Goal: Task Accomplishment & Management: Manage account settings

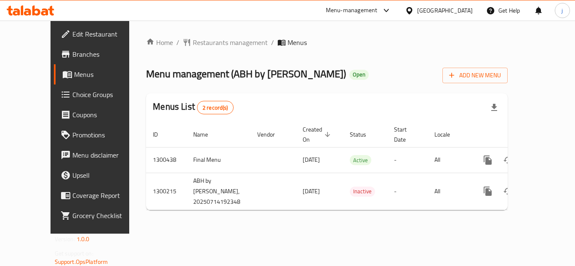
click at [191, 49] on div "Home / Restaurants management / Menus Menu management ( ABH by Aathira ) Open A…" at bounding box center [327, 127] width 362 height 180
click at [193, 41] on span "Restaurants management" at bounding box center [230, 42] width 75 height 10
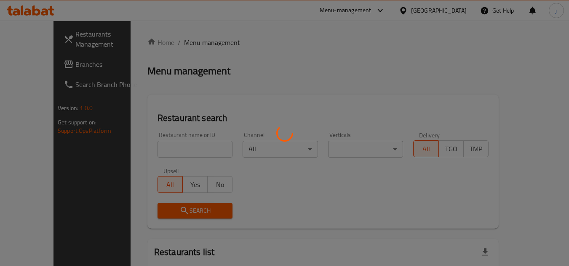
click at [51, 63] on div at bounding box center [284, 133] width 569 height 266
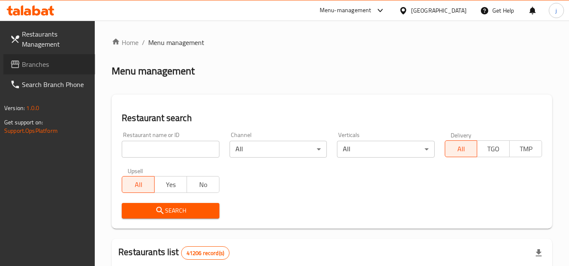
click at [44, 62] on span "Branches" at bounding box center [55, 64] width 67 height 10
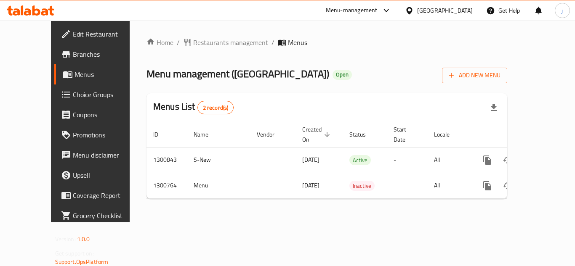
click at [73, 96] on span "Choice Groups" at bounding box center [106, 95] width 67 height 10
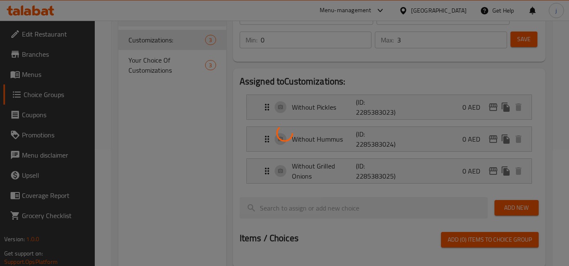
scroll to position [126, 0]
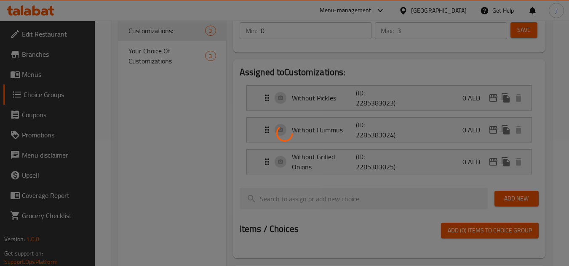
click at [153, 165] on div at bounding box center [284, 133] width 569 height 266
click at [152, 56] on div at bounding box center [284, 133] width 569 height 266
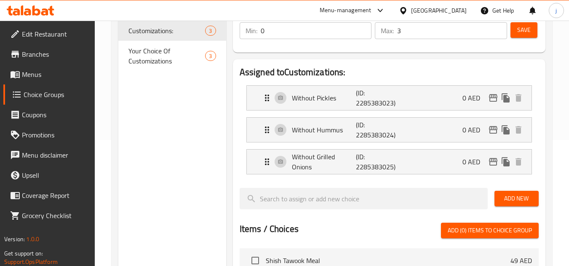
click at [409, 6] on div at bounding box center [405, 10] width 12 height 9
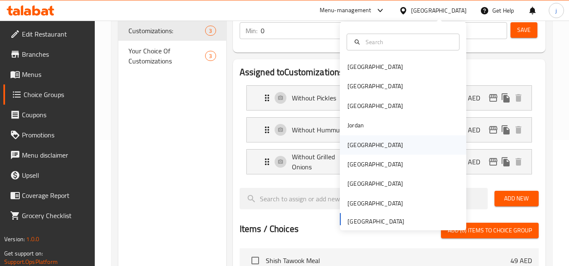
click at [359, 139] on div "[GEOGRAPHIC_DATA]" at bounding box center [375, 145] width 69 height 19
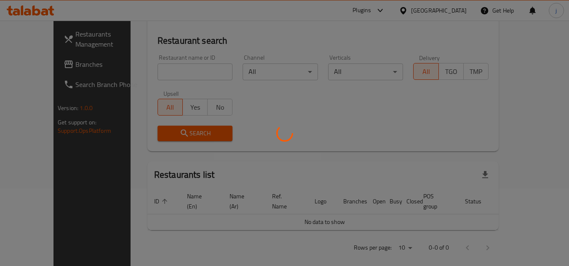
scroll to position [126, 0]
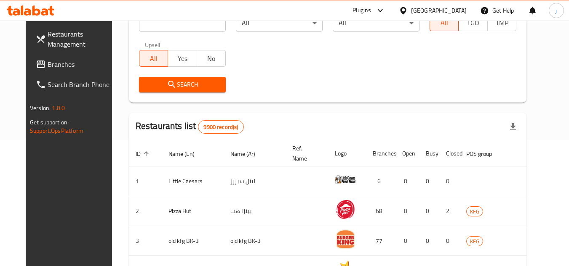
click at [48, 60] on span "Branches" at bounding box center [81, 64] width 67 height 10
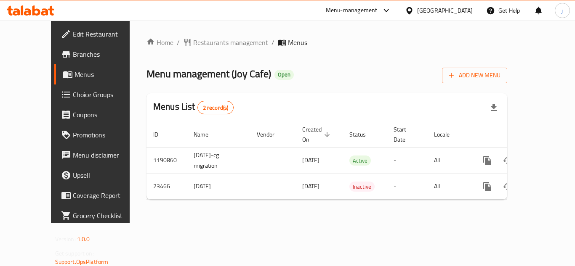
click at [412, 13] on icon at bounding box center [409, 10] width 6 height 7
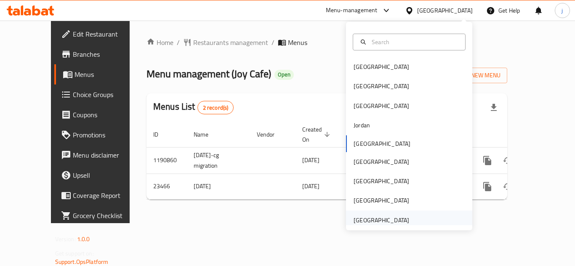
click at [381, 217] on div "[GEOGRAPHIC_DATA]" at bounding box center [382, 220] width 56 height 9
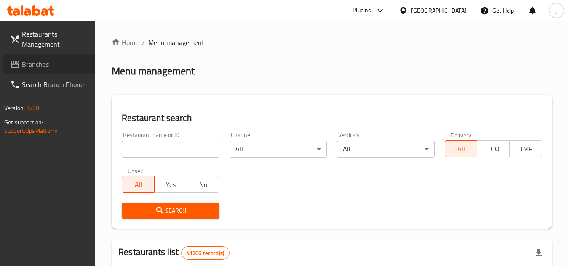
click at [40, 67] on span "Branches" at bounding box center [55, 64] width 67 height 10
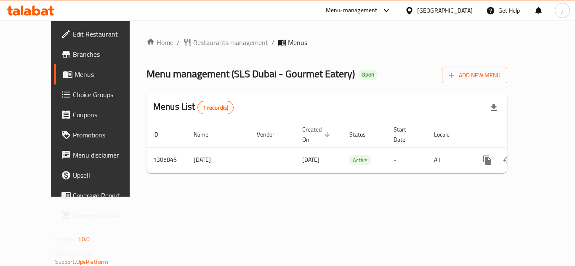
click at [411, 12] on icon at bounding box center [409, 10] width 6 height 7
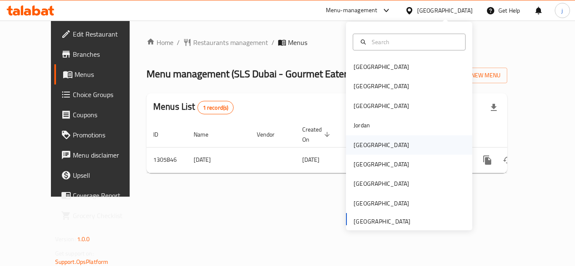
click at [354, 143] on div "[GEOGRAPHIC_DATA]" at bounding box center [382, 145] width 56 height 9
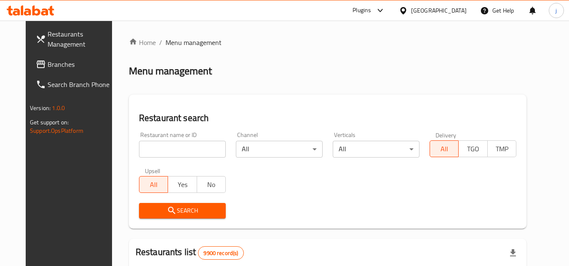
click at [48, 67] on span "Branches" at bounding box center [81, 64] width 67 height 10
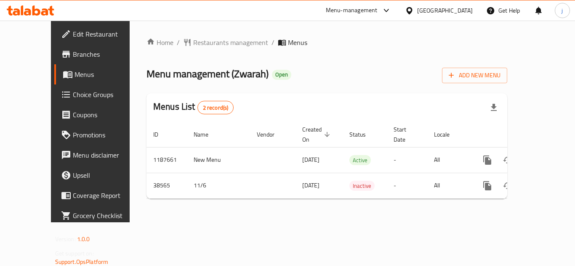
click at [194, 51] on div "Home / Restaurants management / Menus Menu management ( Zwarah ) Open Add New M…" at bounding box center [326, 121] width 361 height 168
click at [193, 41] on span "Restaurants management" at bounding box center [230, 42] width 75 height 10
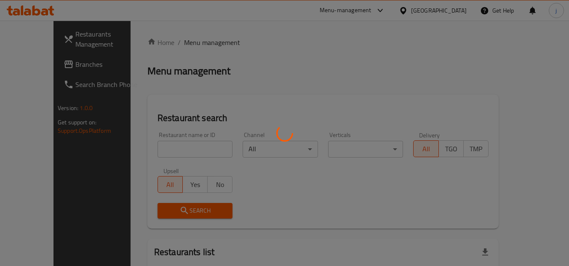
click at [40, 62] on div at bounding box center [284, 133] width 569 height 266
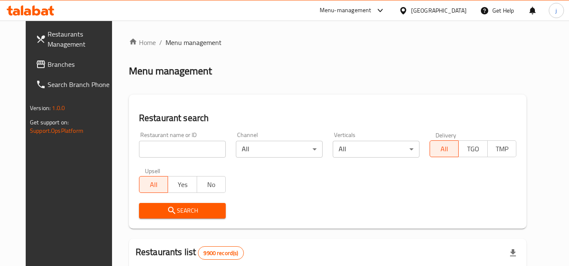
click at [48, 62] on span "Branches" at bounding box center [81, 64] width 67 height 10
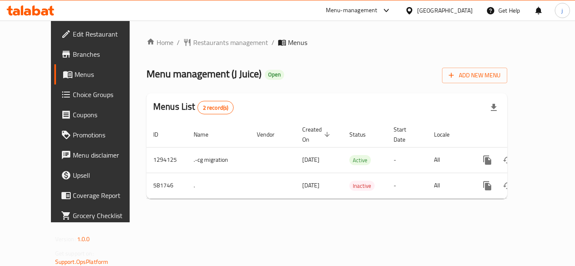
click at [73, 92] on span "Choice Groups" at bounding box center [106, 95] width 67 height 10
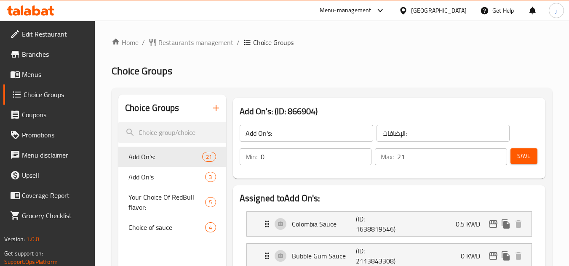
scroll to position [42, 0]
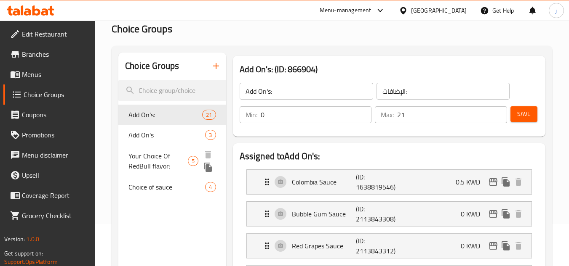
click at [134, 154] on span "Your Choice Of RedBull flavor:" at bounding box center [157, 161] width 59 height 20
type input "Your Choice Of RedBull flavor:"
type input "اختيارك من نكهة ريد بول:"
type input "1"
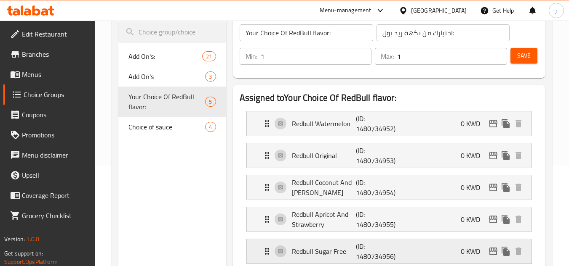
scroll to position [84, 0]
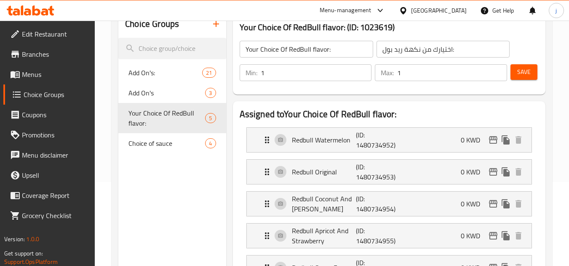
click at [407, 14] on icon at bounding box center [403, 10] width 9 height 9
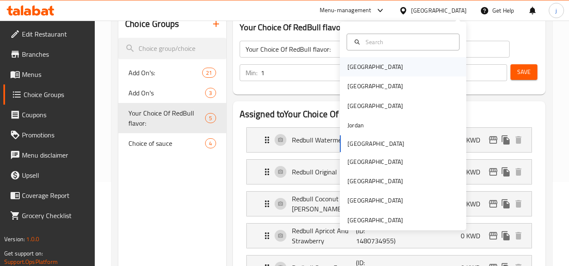
click at [348, 65] on div "[GEOGRAPHIC_DATA]" at bounding box center [375, 66] width 56 height 9
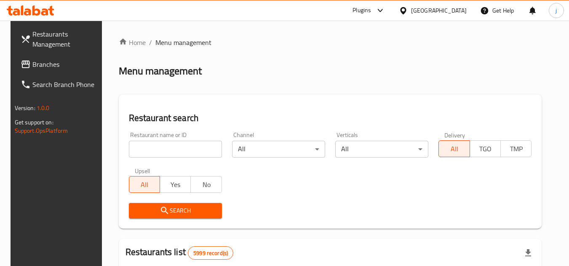
click at [52, 63] on span "Branches" at bounding box center [65, 64] width 67 height 10
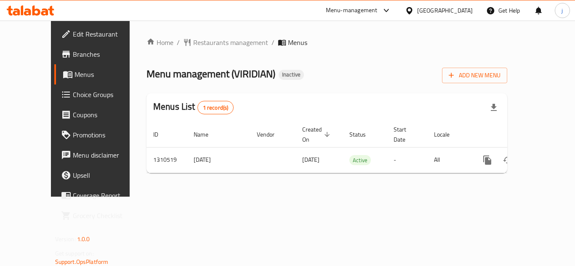
click at [412, 11] on icon at bounding box center [409, 10] width 6 height 7
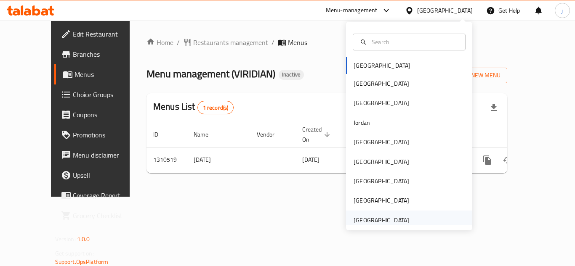
click at [361, 221] on div "[GEOGRAPHIC_DATA]" at bounding box center [382, 220] width 56 height 9
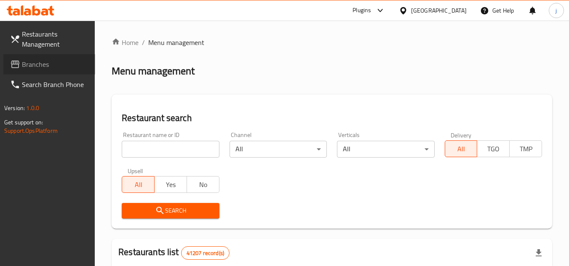
click at [59, 69] on span "Branches" at bounding box center [55, 64] width 67 height 10
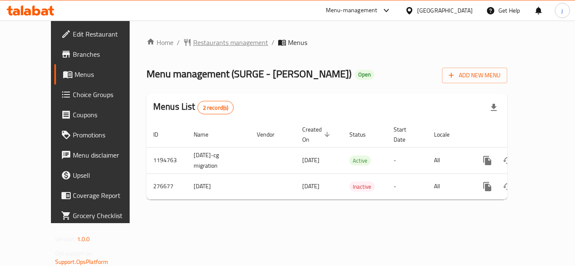
click at [213, 42] on span "Restaurants management" at bounding box center [230, 42] width 75 height 10
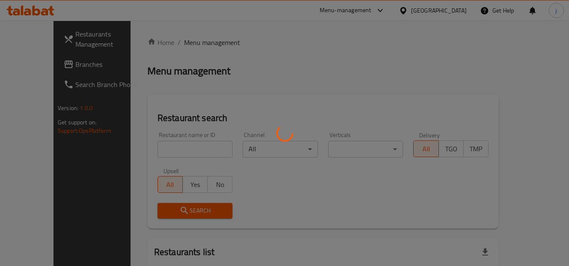
click at [26, 62] on div at bounding box center [284, 133] width 569 height 266
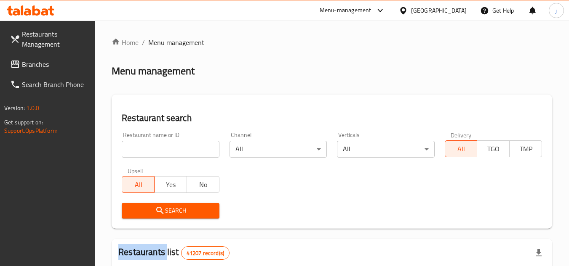
click at [26, 62] on div at bounding box center [284, 133] width 569 height 266
click at [49, 60] on span "Branches" at bounding box center [55, 64] width 67 height 10
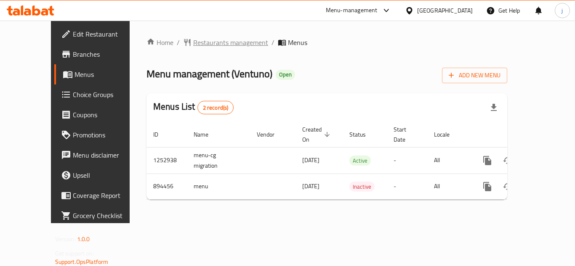
drag, startPoint x: 200, startPoint y: 33, endPoint x: 189, endPoint y: 42, distance: 13.8
click at [200, 33] on div "Home / Restaurants management / Menus Menu management ( Ventuno ) Open Add New …" at bounding box center [327, 122] width 394 height 203
click at [193, 43] on span "Restaurants management" at bounding box center [230, 42] width 75 height 10
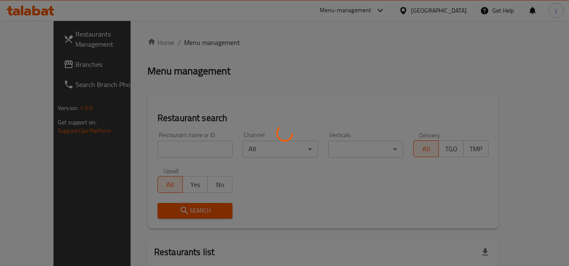
click at [62, 62] on div at bounding box center [284, 133] width 569 height 266
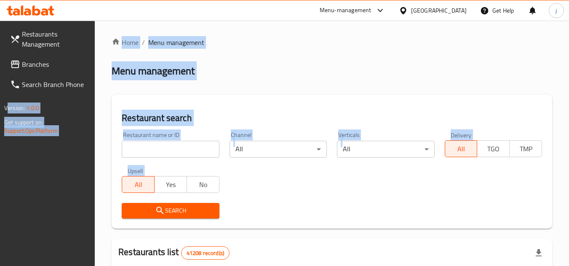
click at [46, 64] on span "Branches" at bounding box center [55, 64] width 67 height 10
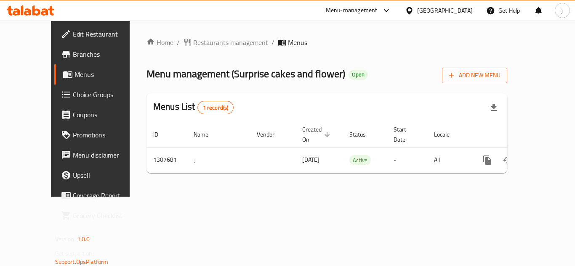
click at [203, 36] on div "Home / Restaurants management / Menus Menu management ( Surprise cakes and flow…" at bounding box center [327, 109] width 394 height 176
click at [432, 6] on div "[GEOGRAPHIC_DATA]" at bounding box center [445, 10] width 56 height 9
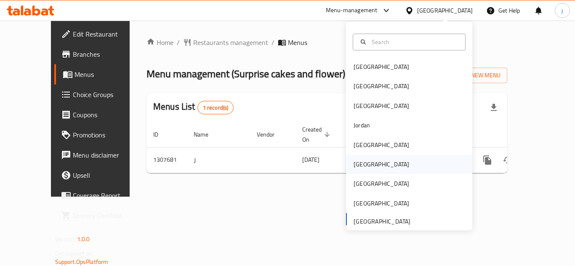
click at [357, 172] on div "[GEOGRAPHIC_DATA]" at bounding box center [381, 164] width 69 height 19
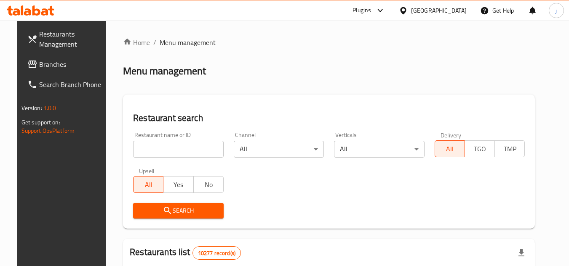
click at [49, 66] on span "Branches" at bounding box center [72, 64] width 67 height 10
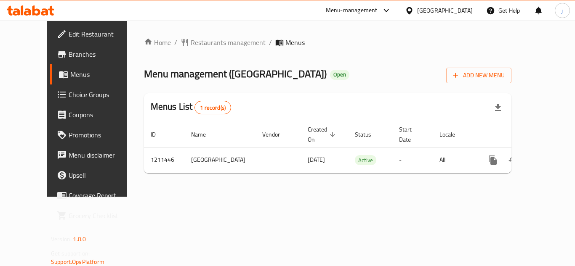
click at [414, 7] on icon at bounding box center [409, 10] width 9 height 9
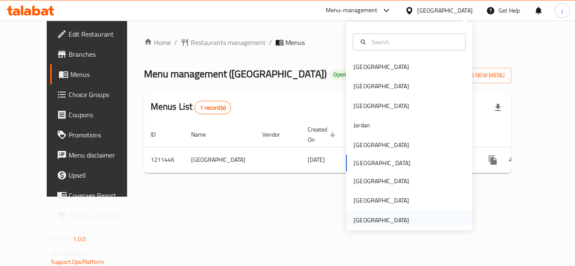
click at [405, 221] on div "[GEOGRAPHIC_DATA]" at bounding box center [381, 220] width 69 height 19
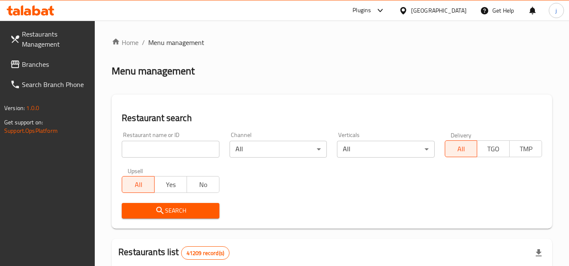
click at [32, 63] on span "Branches" at bounding box center [55, 64] width 67 height 10
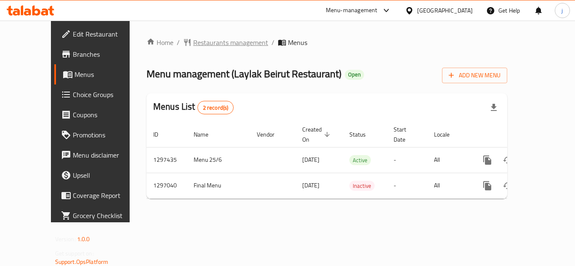
click at [193, 43] on span "Restaurants management" at bounding box center [230, 42] width 75 height 10
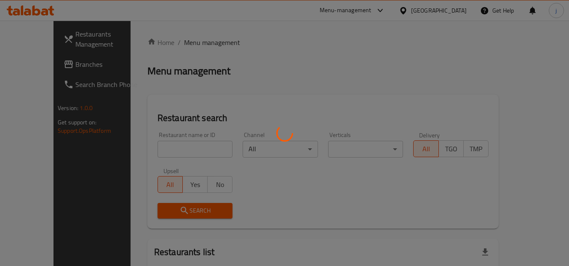
click at [38, 61] on div at bounding box center [284, 133] width 569 height 266
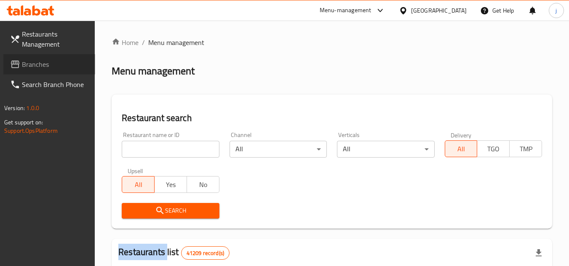
click at [38, 61] on span "Branches" at bounding box center [55, 64] width 67 height 10
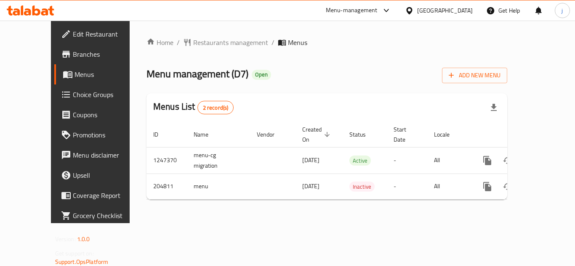
click at [415, 8] on div at bounding box center [411, 10] width 12 height 9
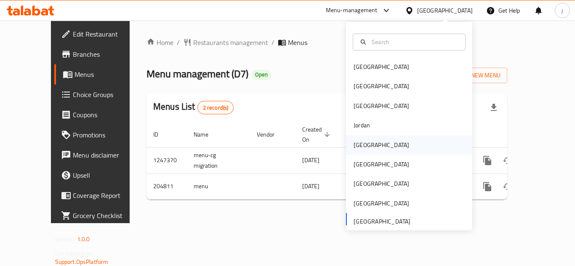
click at [367, 141] on div "[GEOGRAPHIC_DATA]" at bounding box center [381, 145] width 69 height 19
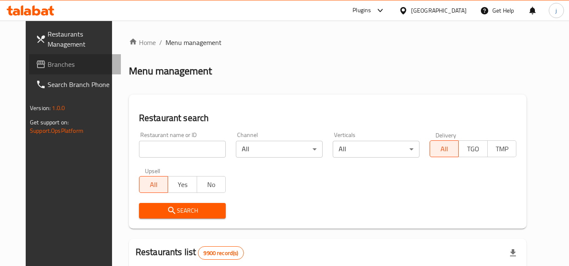
click at [48, 65] on span "Branches" at bounding box center [81, 64] width 67 height 10
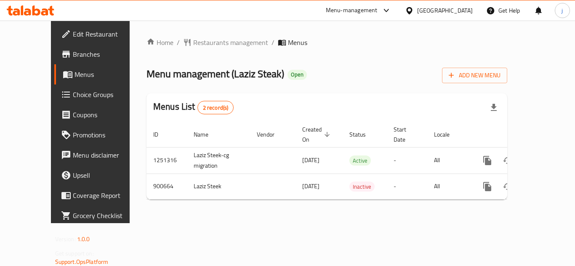
click at [412, 12] on icon at bounding box center [409, 10] width 6 height 7
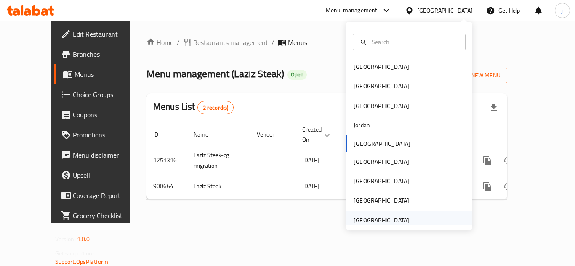
click at [395, 218] on div "[GEOGRAPHIC_DATA]" at bounding box center [382, 220] width 56 height 9
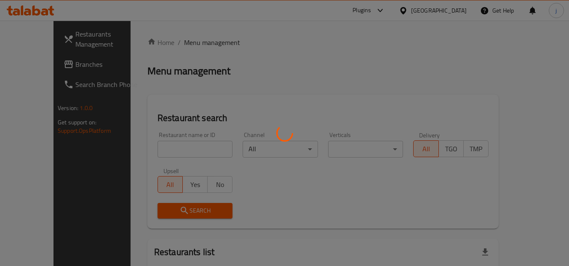
click at [39, 60] on div at bounding box center [284, 133] width 569 height 266
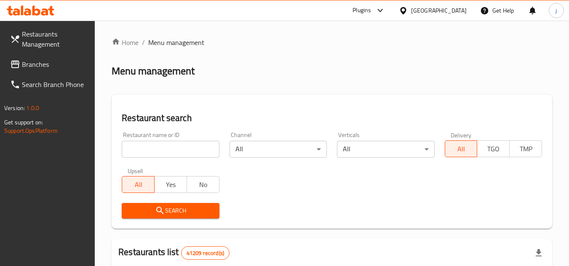
click at [27, 68] on div at bounding box center [284, 133] width 569 height 266
click at [35, 63] on span "Branches" at bounding box center [55, 64] width 67 height 10
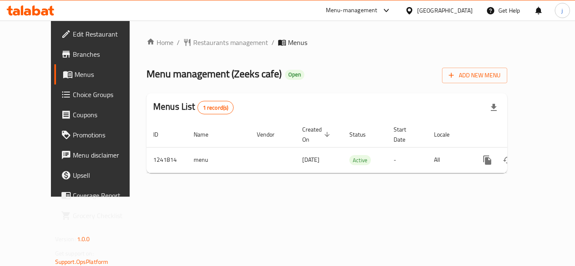
click at [409, 13] on icon at bounding box center [409, 10] width 6 height 7
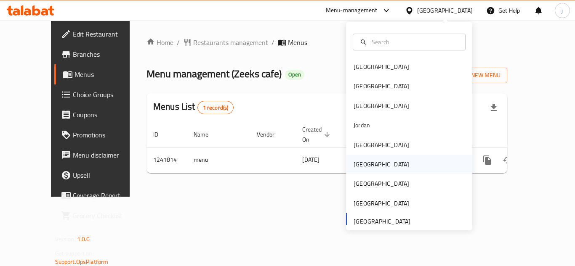
click at [359, 168] on div "[GEOGRAPHIC_DATA]" at bounding box center [382, 164] width 56 height 9
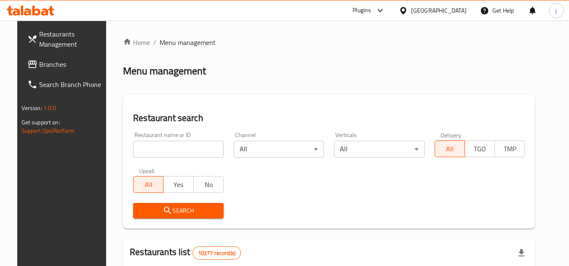
click at [40, 57] on link "Branches" at bounding box center [67, 64] width 92 height 20
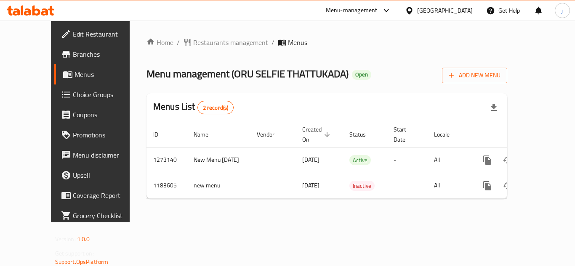
click at [414, 7] on icon at bounding box center [409, 10] width 9 height 9
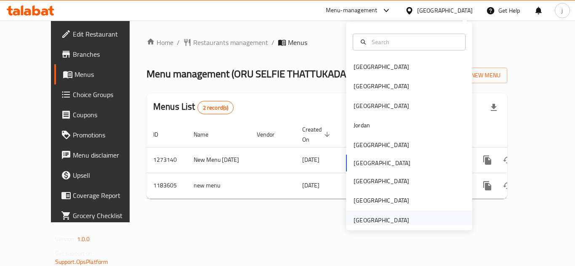
click at [373, 219] on div "United Arab Emirates" at bounding box center [382, 220] width 56 height 9
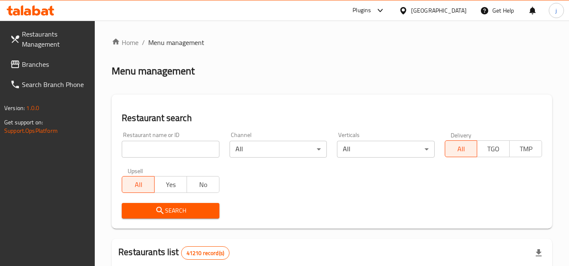
click at [33, 64] on span "Branches" at bounding box center [55, 64] width 67 height 10
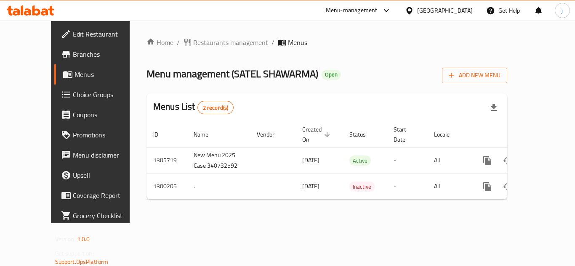
click at [416, 3] on div "[GEOGRAPHIC_DATA]" at bounding box center [438, 10] width 81 height 20
click at [407, 6] on icon at bounding box center [409, 10] width 9 height 9
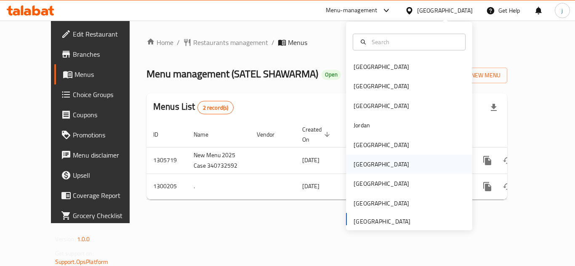
click at [367, 167] on div "[GEOGRAPHIC_DATA]" at bounding box center [381, 164] width 69 height 19
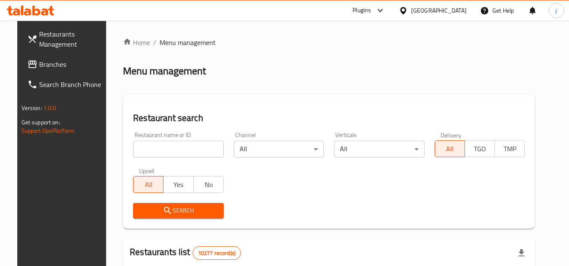
click at [39, 64] on span "Branches" at bounding box center [72, 64] width 67 height 10
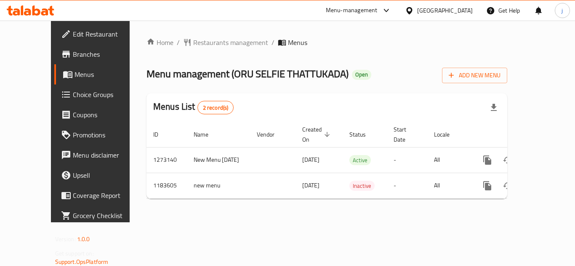
click at [412, 13] on icon at bounding box center [409, 10] width 6 height 7
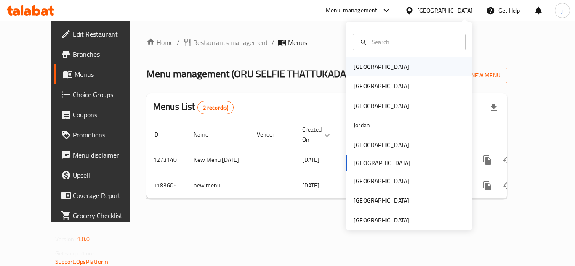
click at [354, 66] on div "[GEOGRAPHIC_DATA]" at bounding box center [382, 66] width 56 height 9
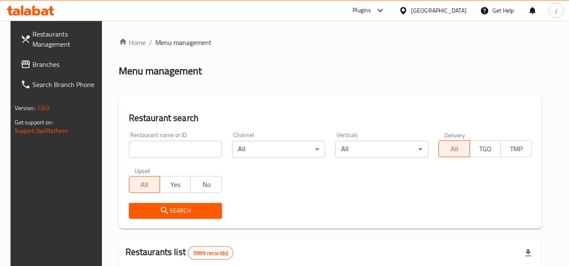
click at [36, 66] on span "Branches" at bounding box center [65, 64] width 67 height 10
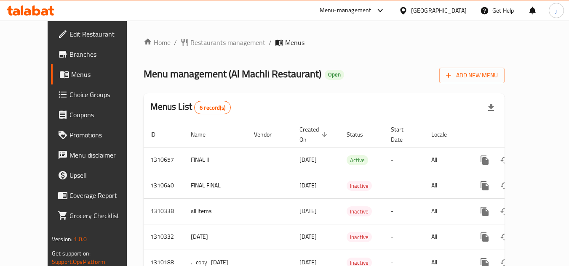
click at [51, 101] on link "Choice Groups" at bounding box center [97, 95] width 92 height 20
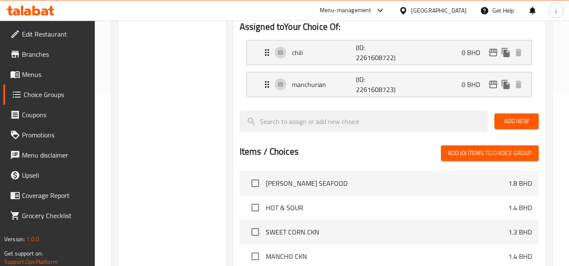
scroll to position [31, 0]
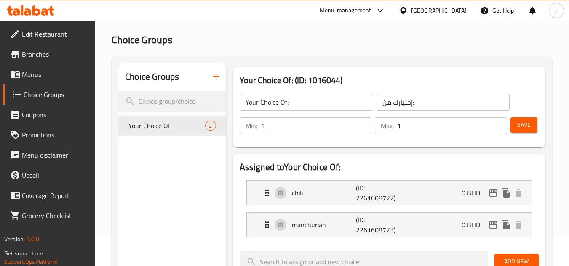
click at [407, 11] on icon at bounding box center [403, 10] width 9 height 9
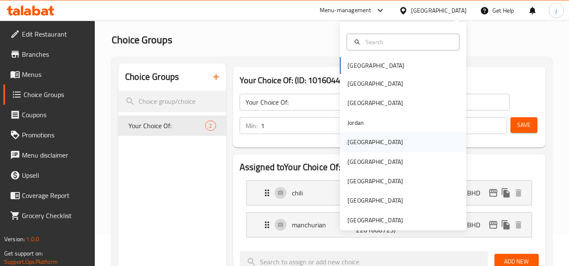
click at [354, 143] on div "Kuwait" at bounding box center [375, 142] width 56 height 9
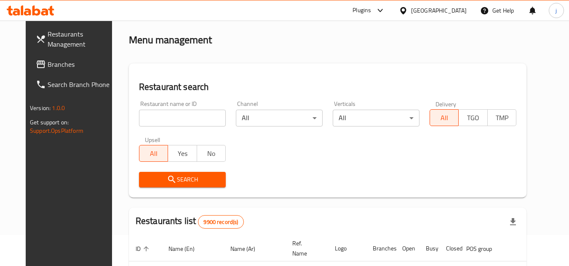
click at [48, 64] on span "Branches" at bounding box center [81, 64] width 67 height 10
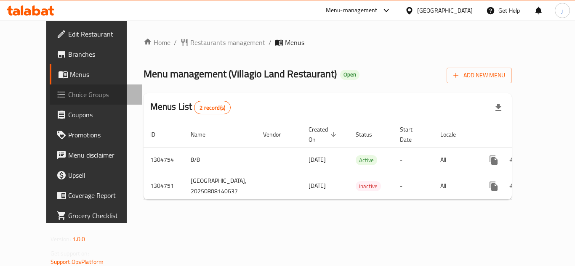
click at [68, 95] on span "Choice Groups" at bounding box center [101, 95] width 67 height 10
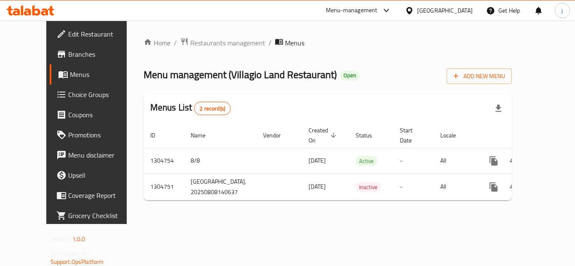
click at [412, 9] on icon at bounding box center [409, 10] width 6 height 7
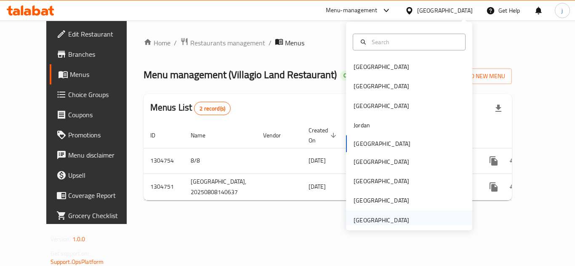
click at [398, 218] on div "[GEOGRAPHIC_DATA]" at bounding box center [382, 220] width 56 height 9
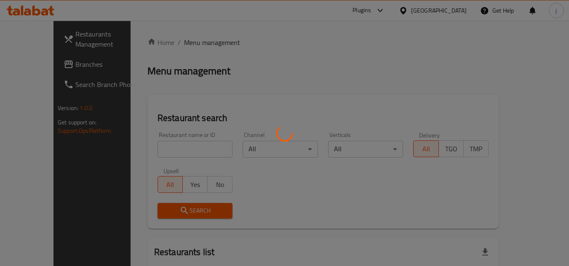
click at [27, 61] on div at bounding box center [284, 133] width 569 height 266
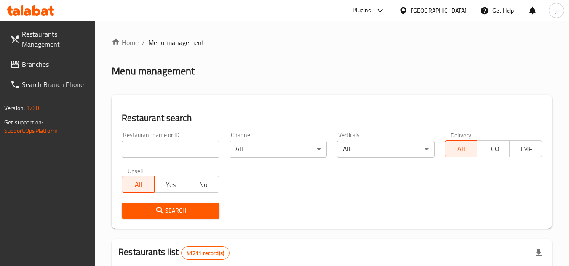
click at [27, 61] on span "Branches" at bounding box center [55, 64] width 67 height 10
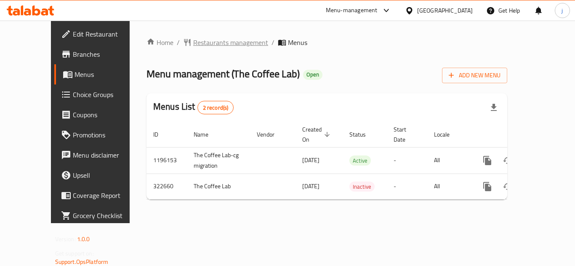
click at [197, 38] on span "Restaurants management" at bounding box center [230, 42] width 75 height 10
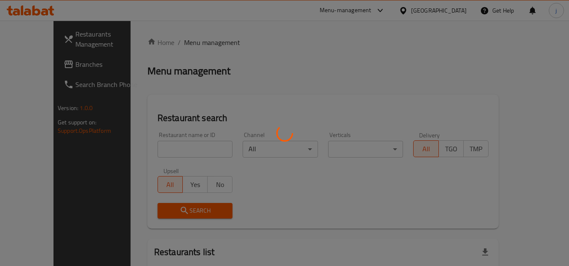
click at [46, 60] on div at bounding box center [284, 133] width 569 height 266
click at [45, 63] on div at bounding box center [284, 133] width 569 height 266
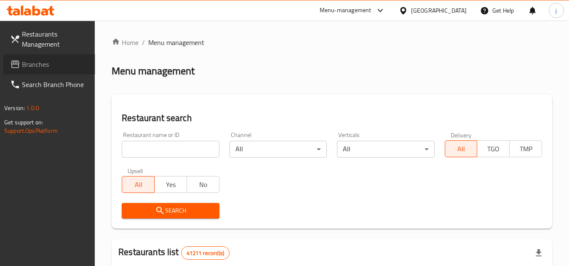
click at [45, 63] on span "Branches" at bounding box center [55, 64] width 67 height 10
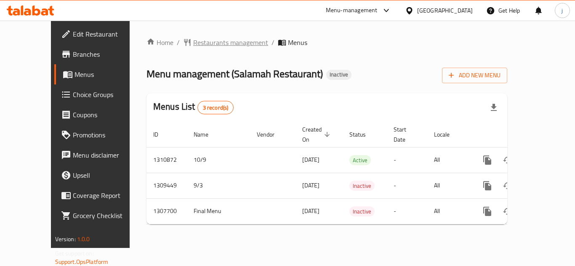
click at [193, 43] on span "Restaurants management" at bounding box center [230, 42] width 75 height 10
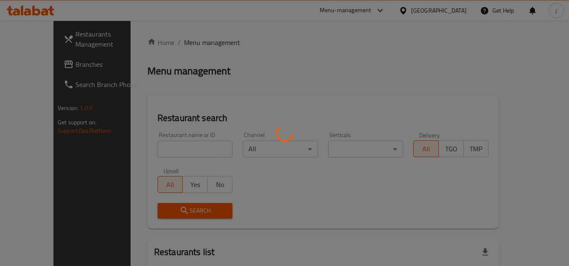
click at [29, 69] on div at bounding box center [284, 133] width 569 height 266
click at [35, 68] on div at bounding box center [284, 133] width 569 height 266
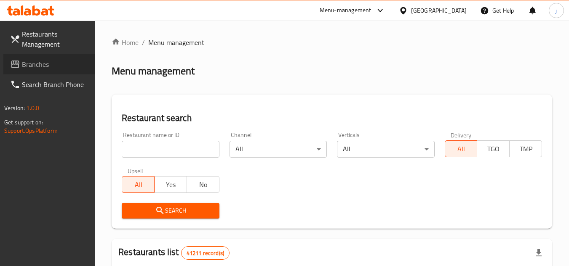
click at [61, 69] on span "Branches" at bounding box center [55, 64] width 67 height 10
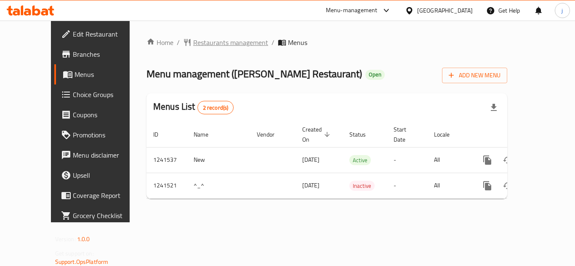
click at [193, 41] on span "Restaurants management" at bounding box center [230, 42] width 75 height 10
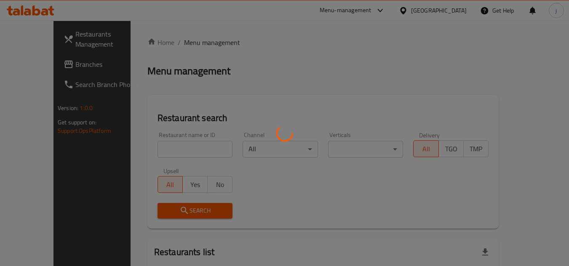
click at [40, 69] on div at bounding box center [284, 133] width 569 height 266
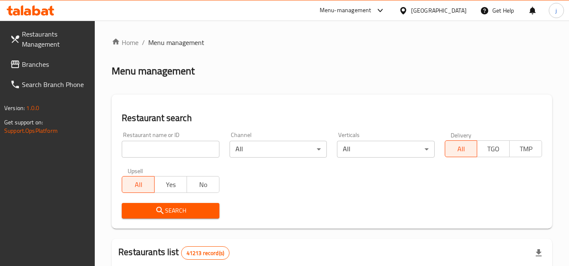
click at [44, 64] on span "Branches" at bounding box center [55, 64] width 67 height 10
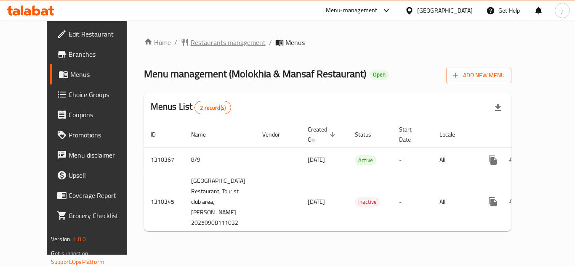
click at [200, 42] on span "Restaurants management" at bounding box center [228, 42] width 75 height 10
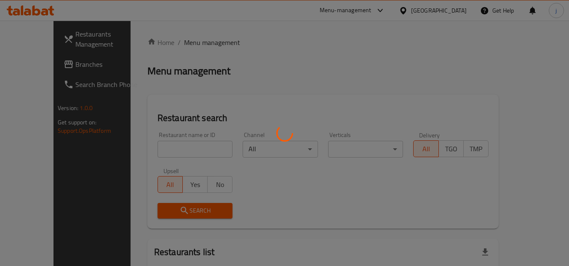
click at [53, 60] on div at bounding box center [284, 133] width 569 height 266
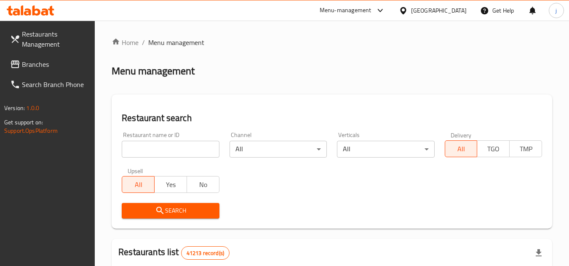
click at [35, 65] on span "Branches" at bounding box center [55, 64] width 67 height 10
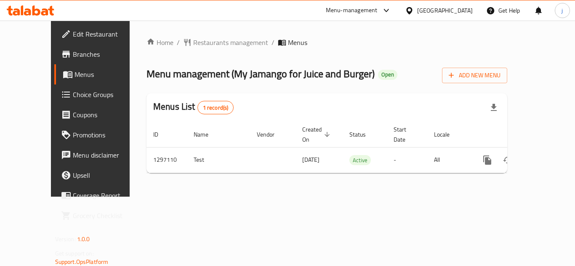
click at [73, 34] on span "Edit Restaurant" at bounding box center [106, 34] width 67 height 10
